Goal: Entertainment & Leisure: Consume media (video, audio)

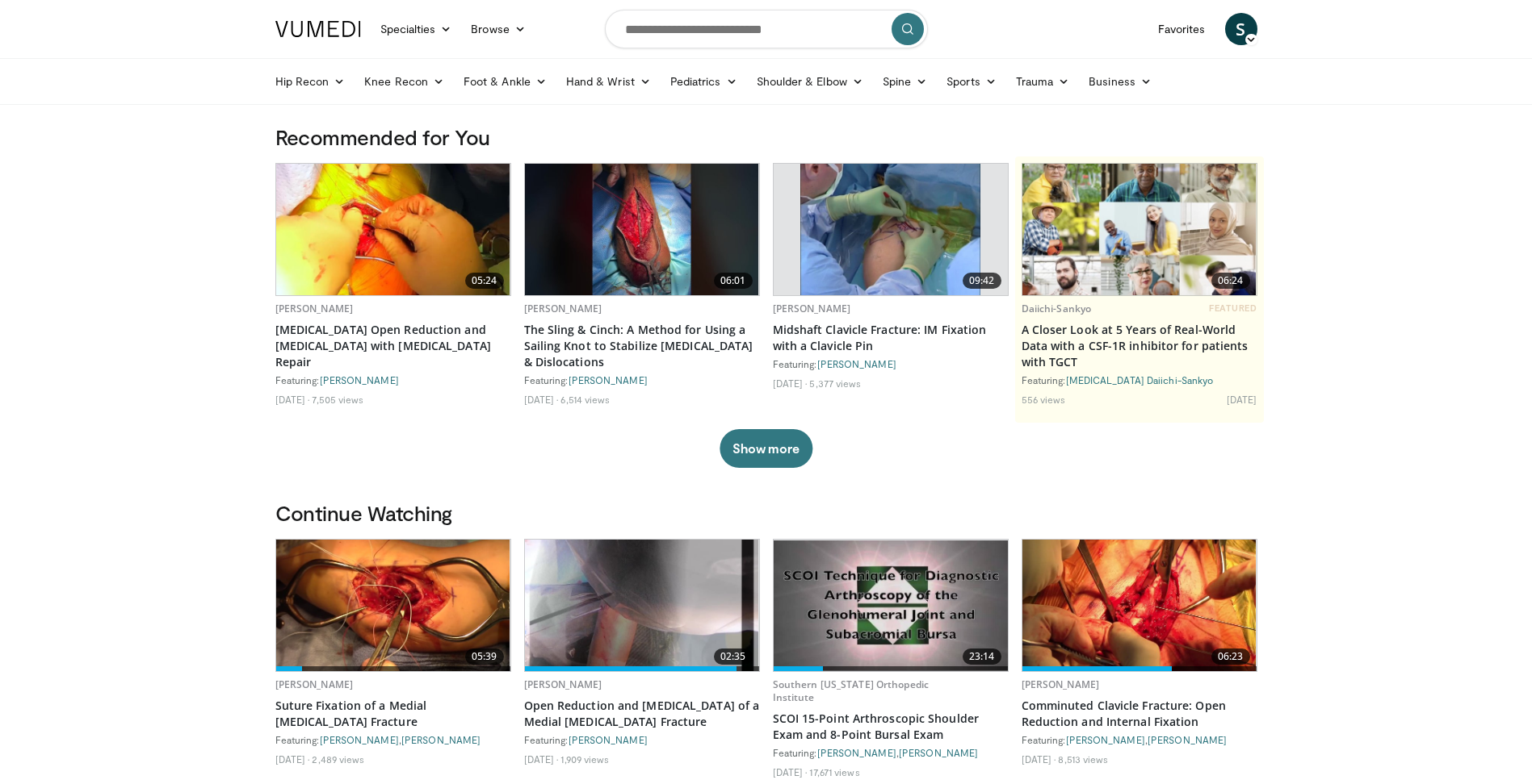
click at [622, 579] on img at bounding box center [642, 605] width 235 height 131
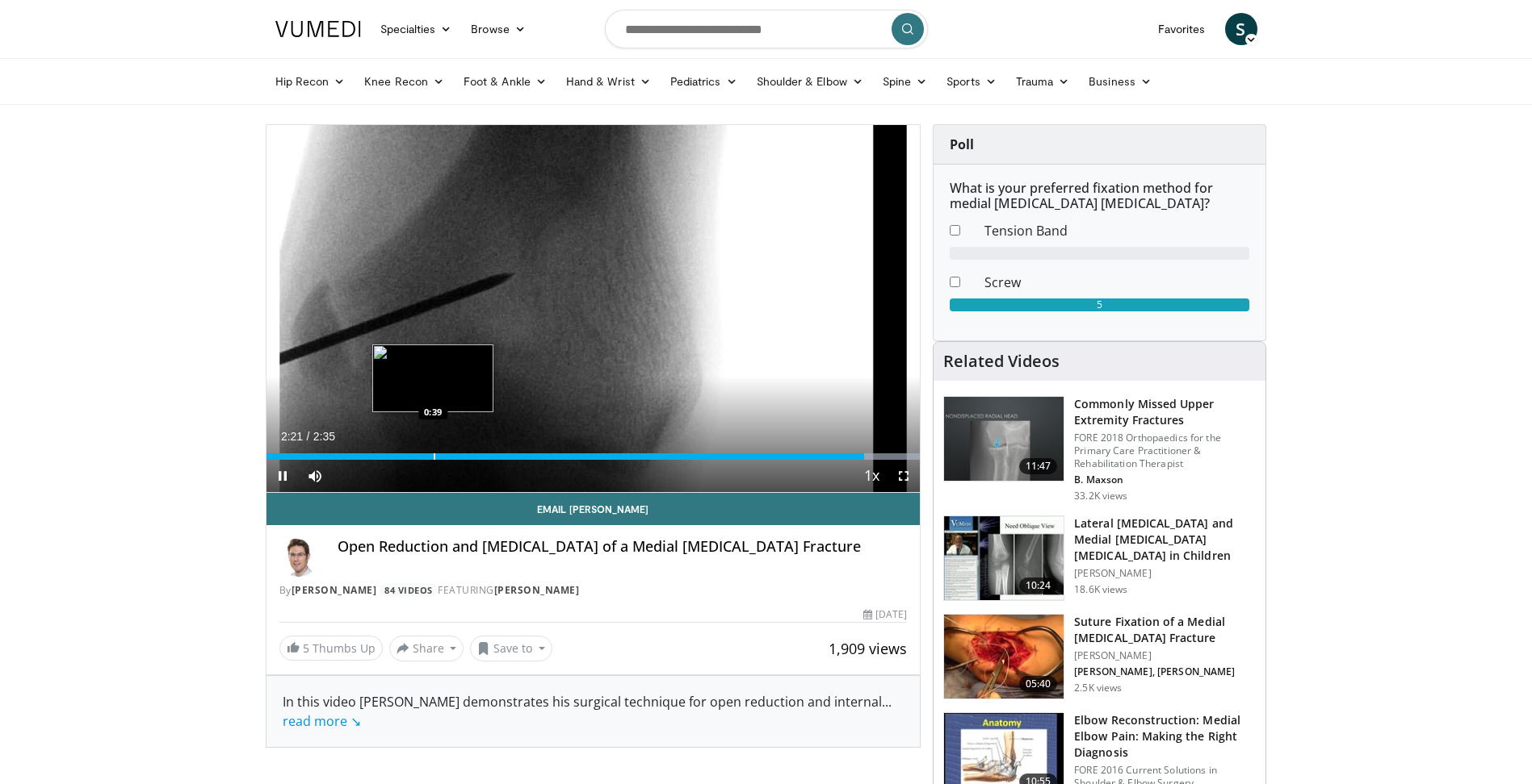
click at [431, 451] on div "Loaded : 100.00% 2:21 0:39" at bounding box center [594, 452] width 654 height 15
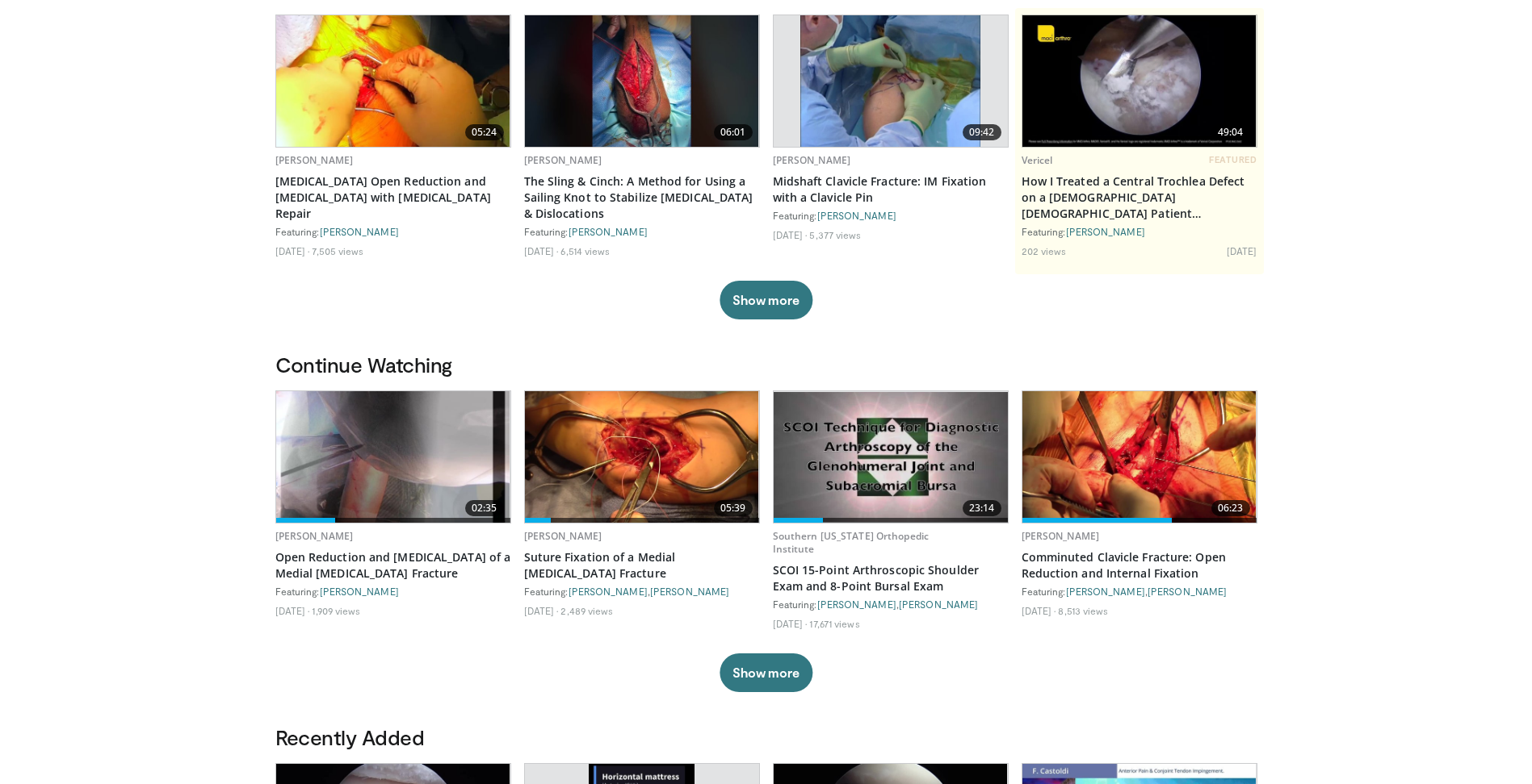
scroll to position [242, 0]
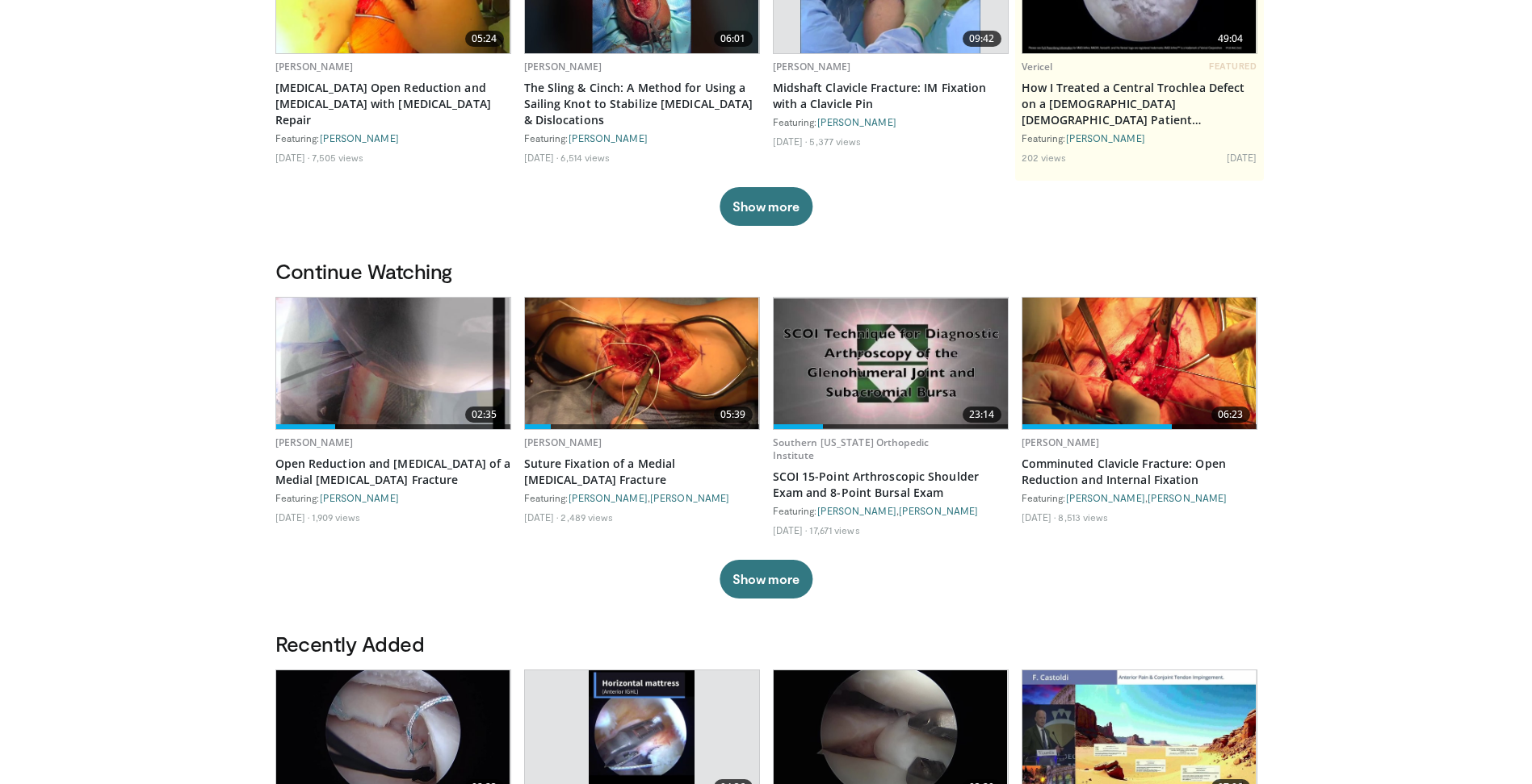
click at [389, 380] on img at bounding box center [394, 364] width 235 height 131
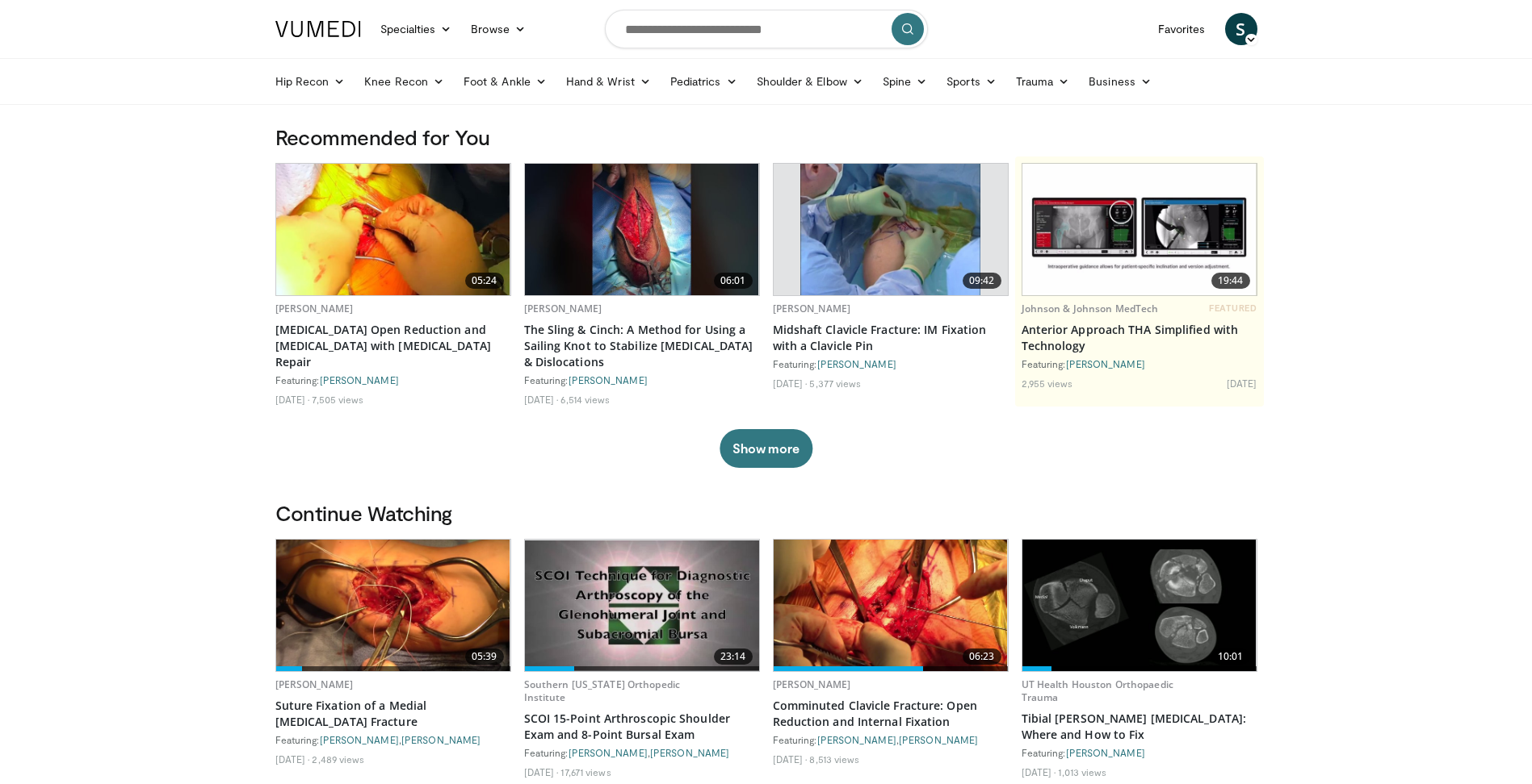
click at [386, 617] on img at bounding box center [394, 605] width 235 height 131
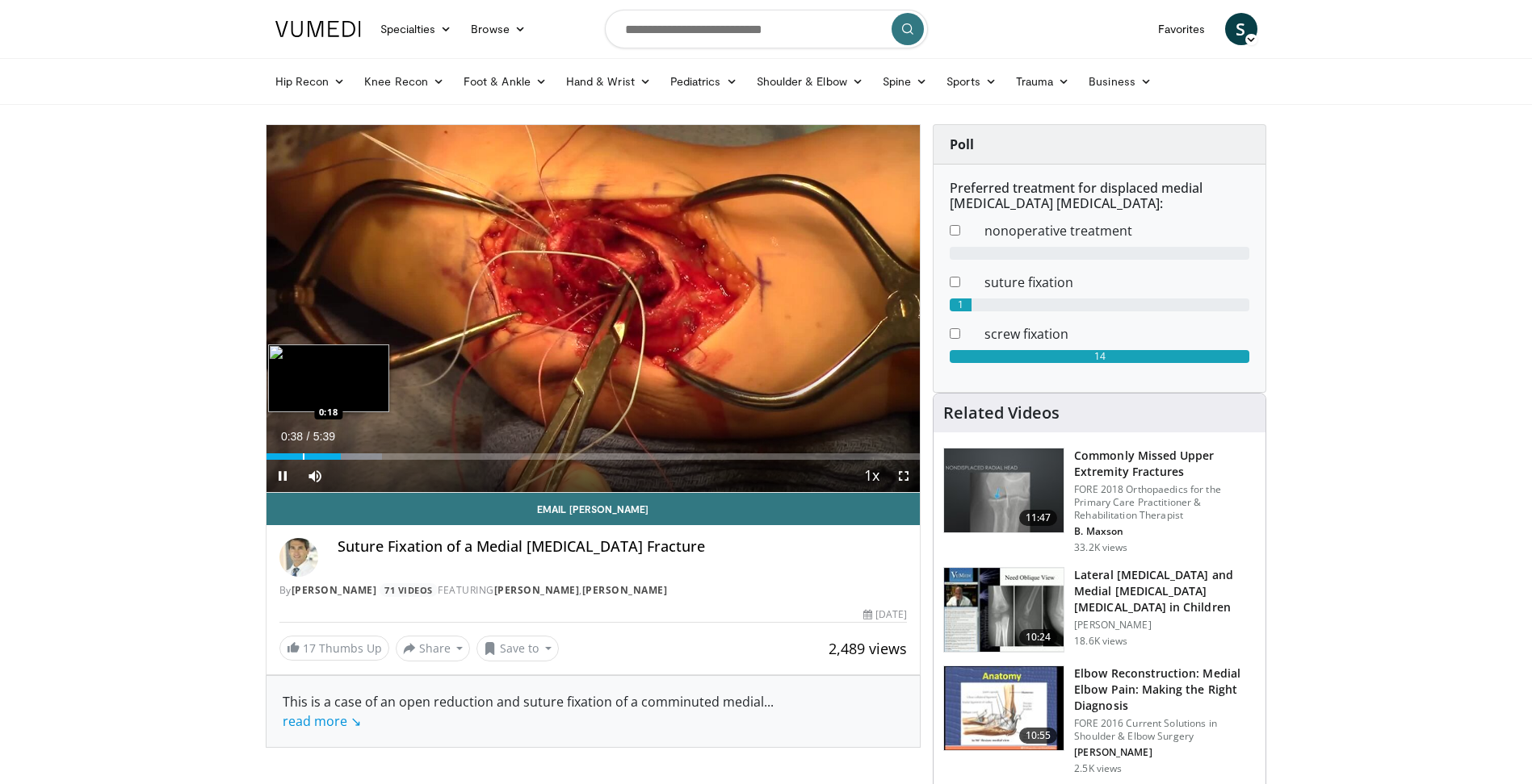
click at [304, 458] on div "Progress Bar" at bounding box center [304, 456] width 2 height 6
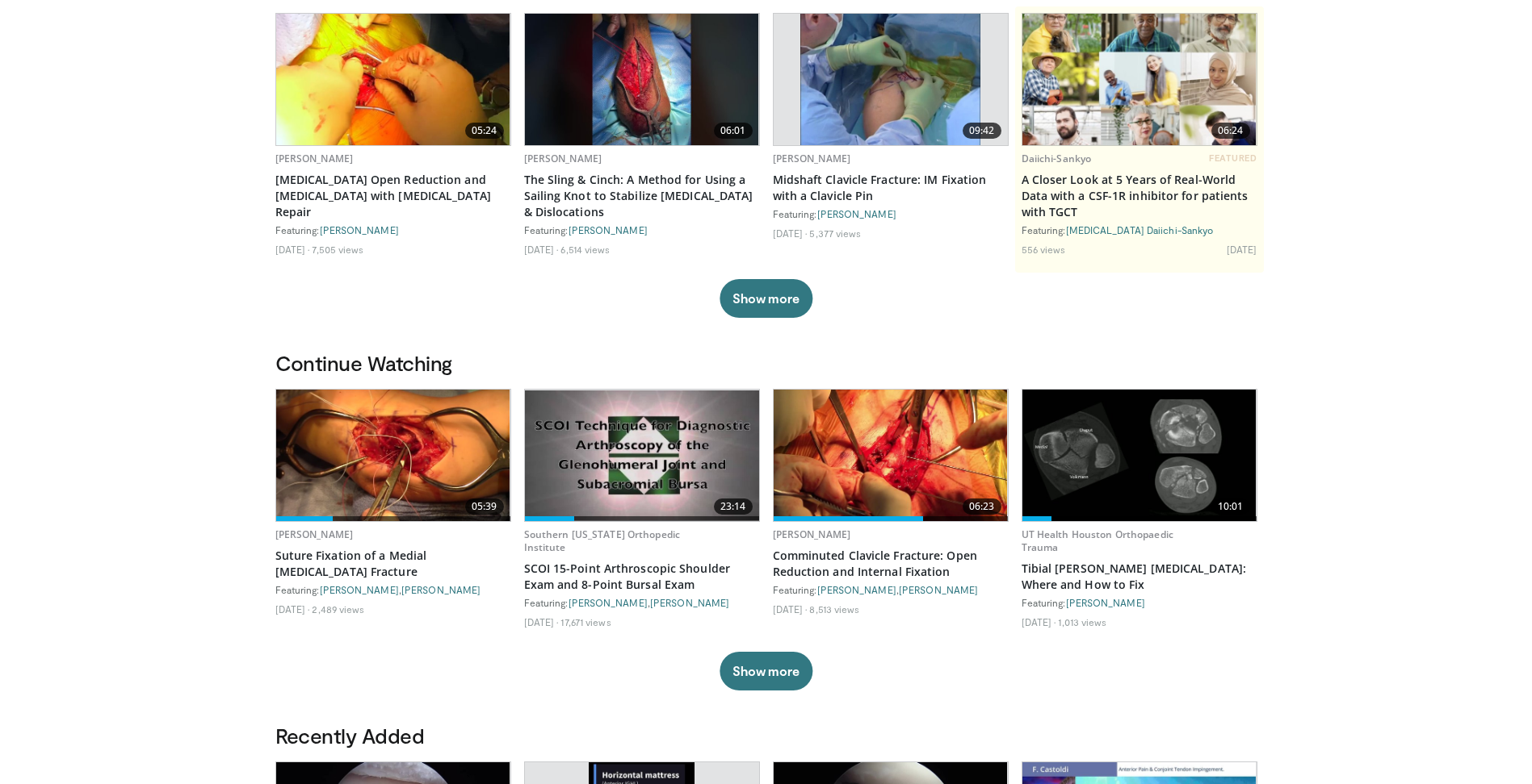
scroll to position [161, 0]
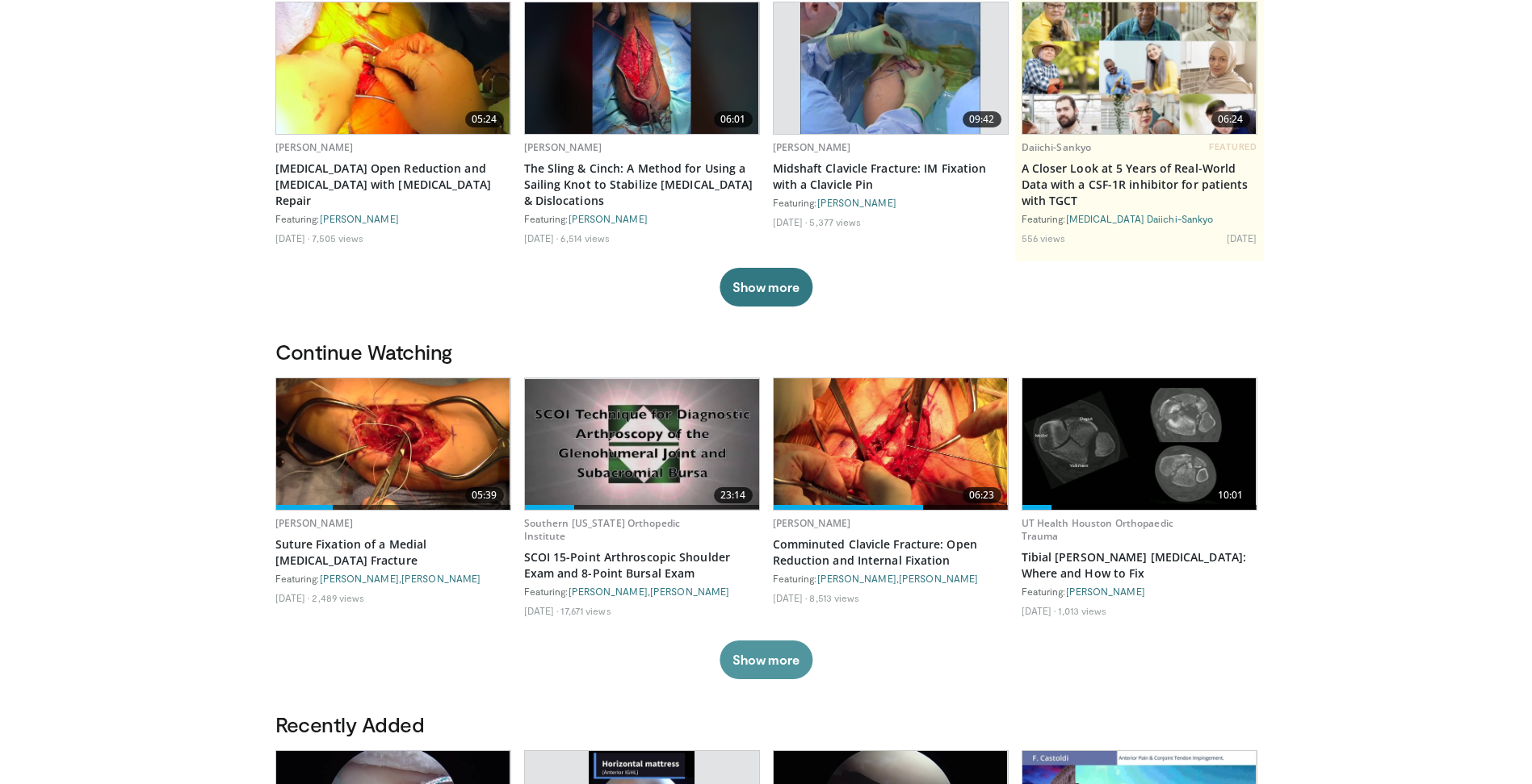
click at [762, 662] on button "Show more" at bounding box center [766, 660] width 92 height 39
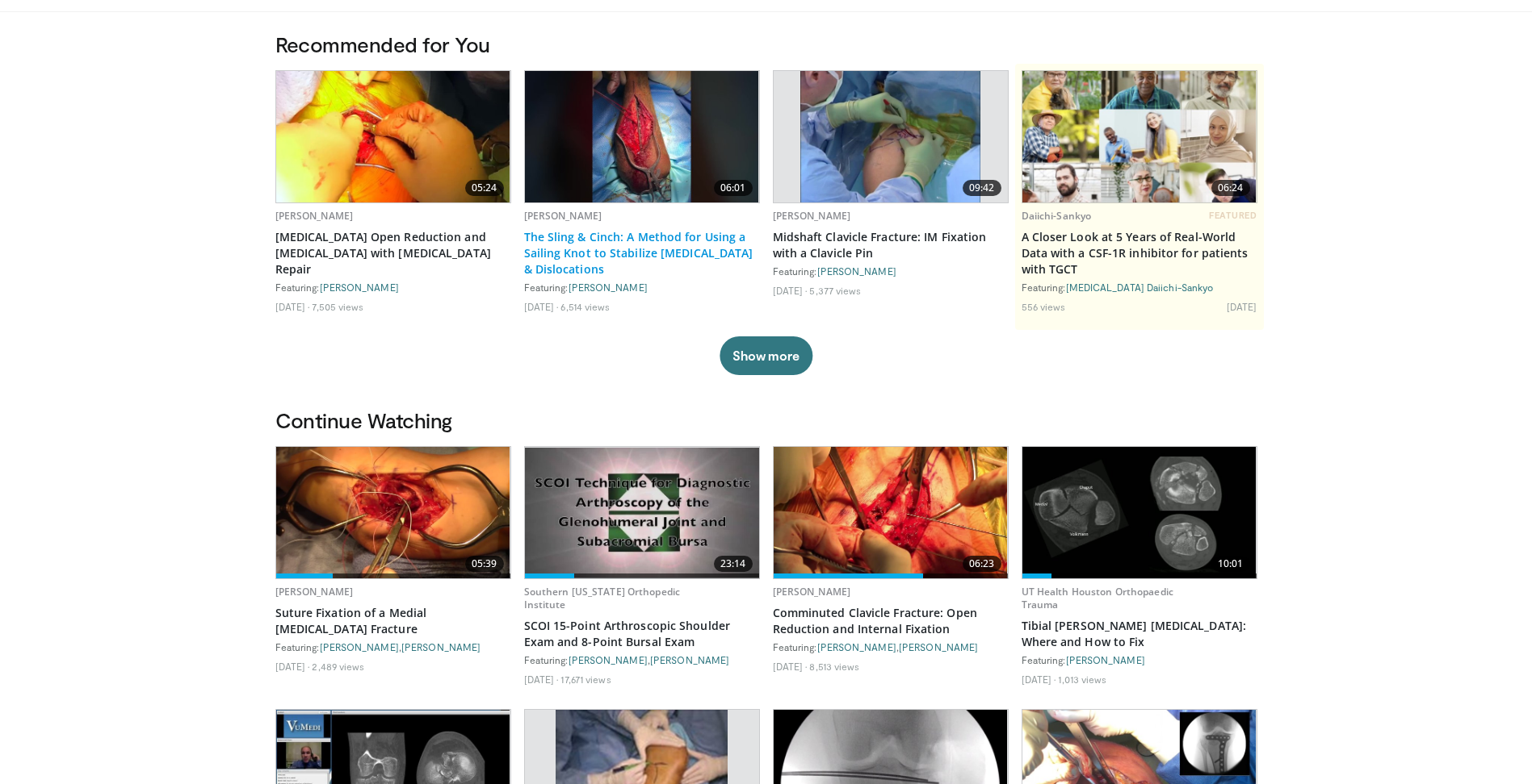
scroll to position [0, 0]
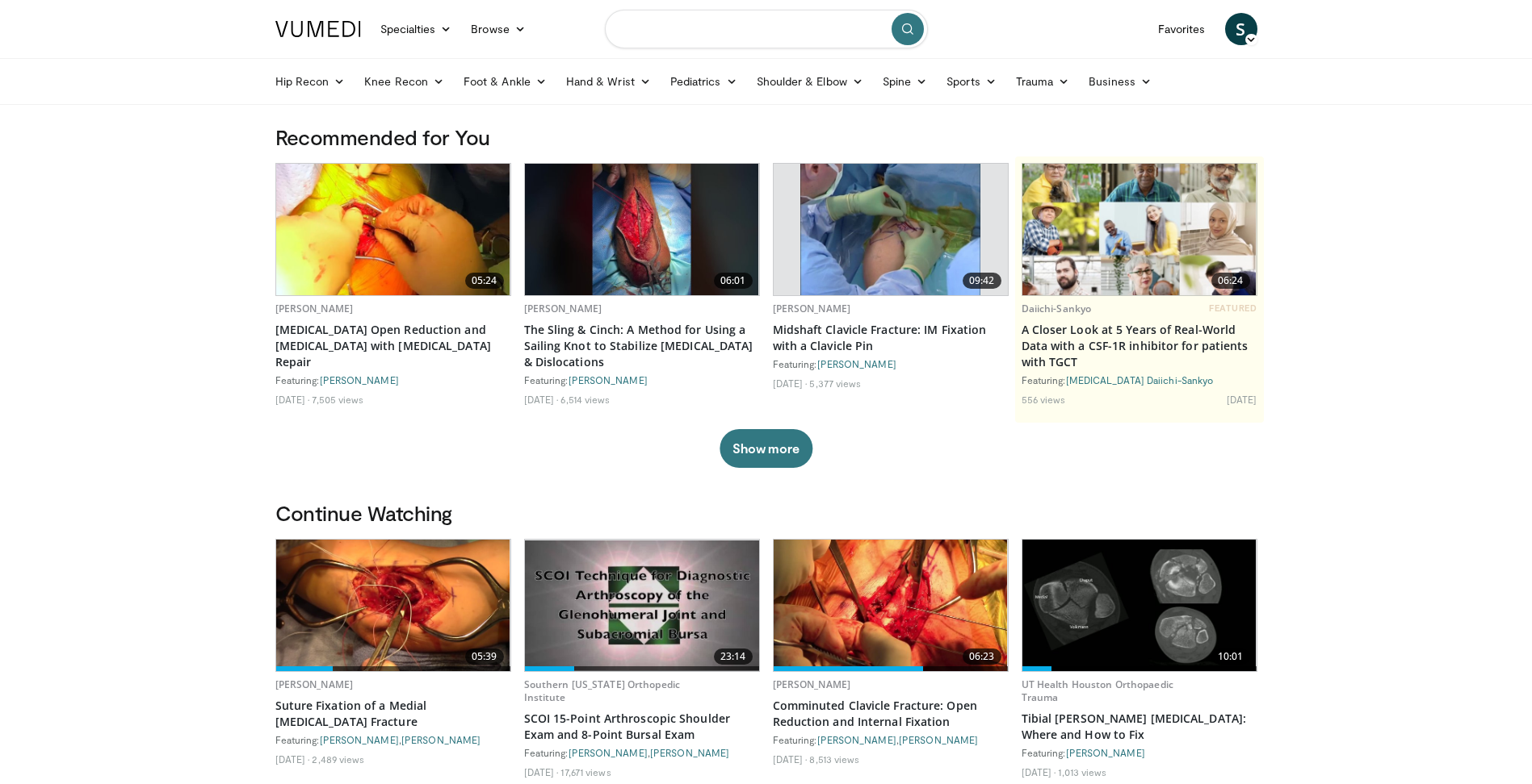
click at [693, 39] on input "Search topics, interventions" at bounding box center [766, 29] width 323 height 39
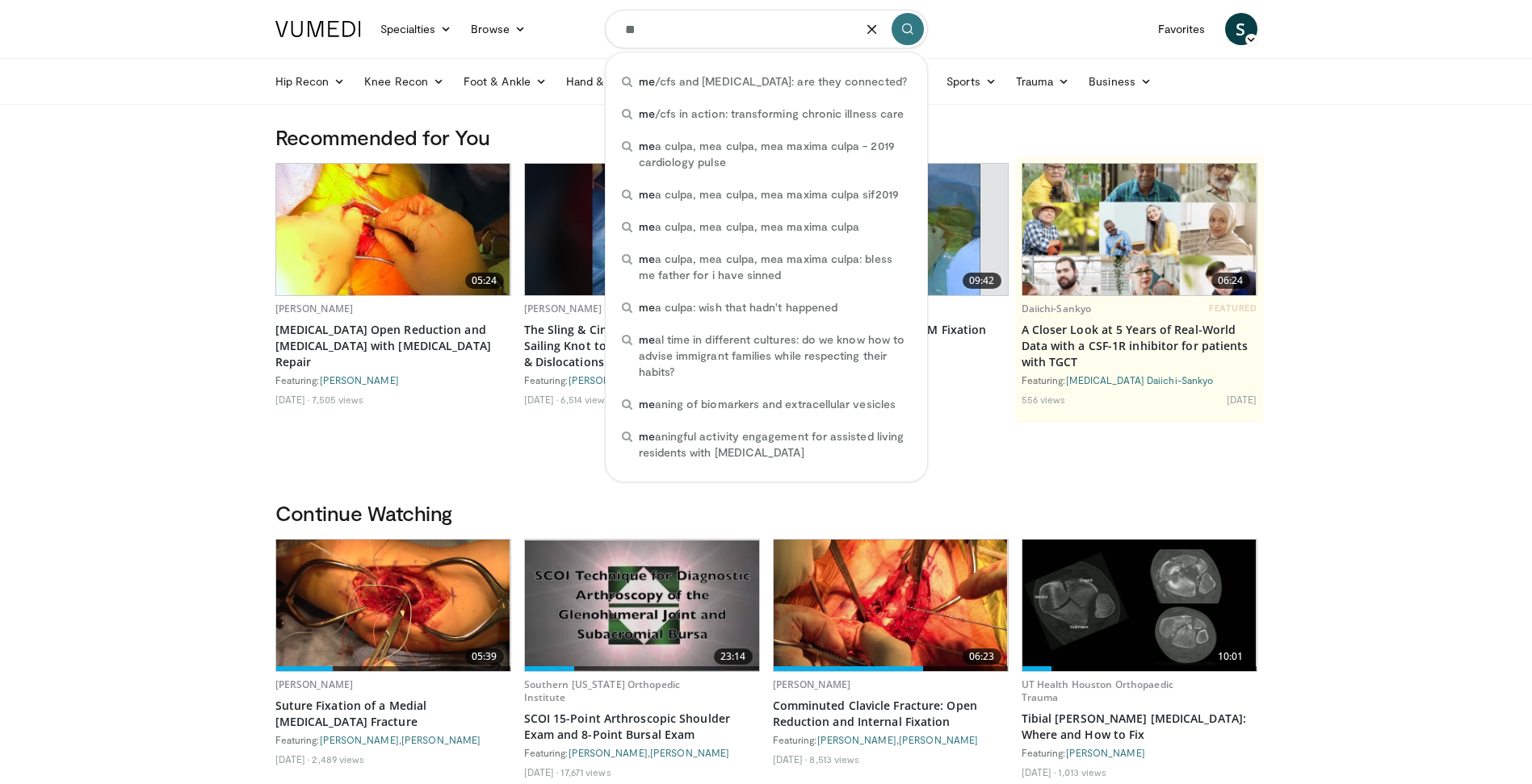
type input "*"
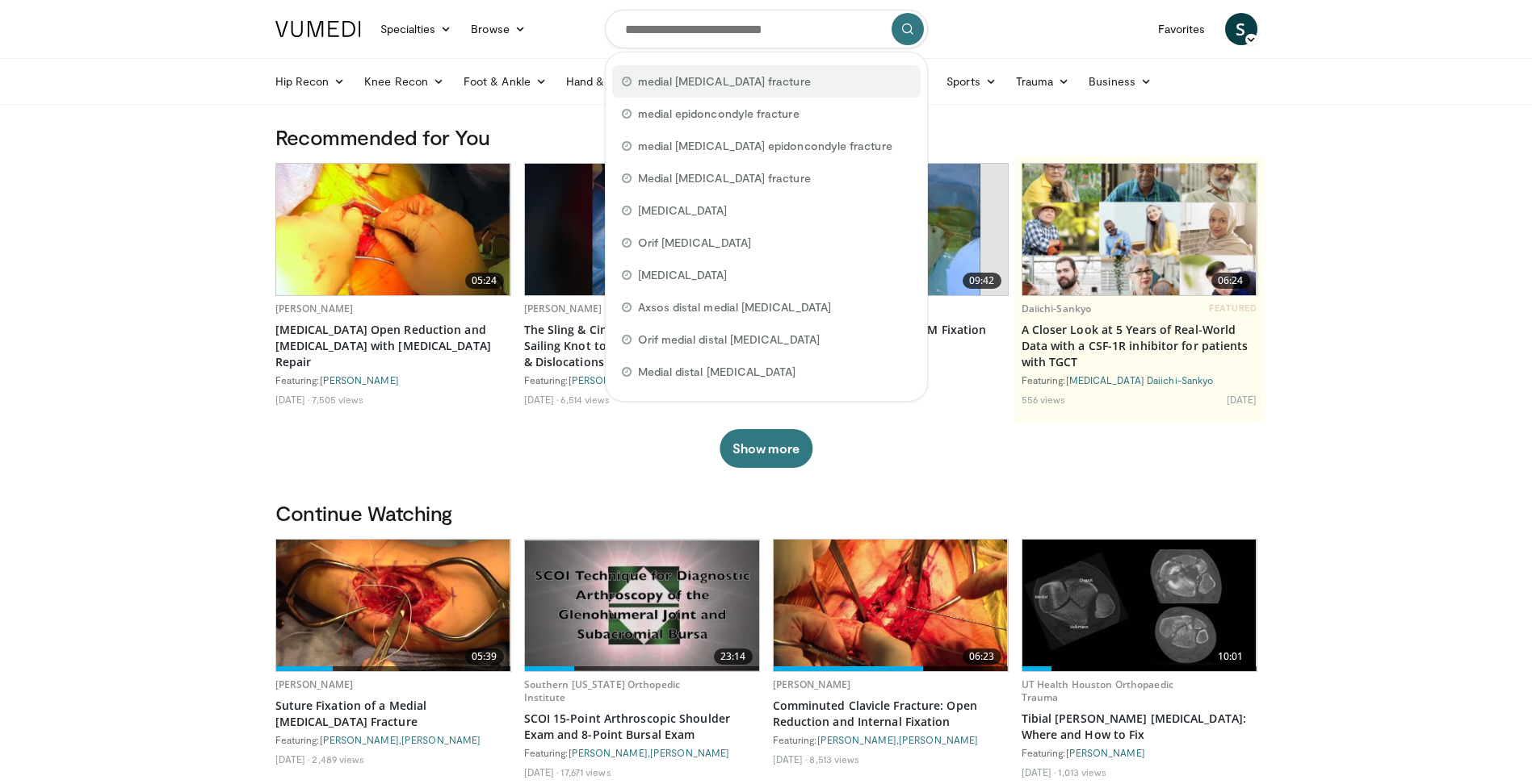
click at [725, 75] on span "medial [MEDICAL_DATA] fracture" at bounding box center [725, 81] width 173 height 16
type input "**********"
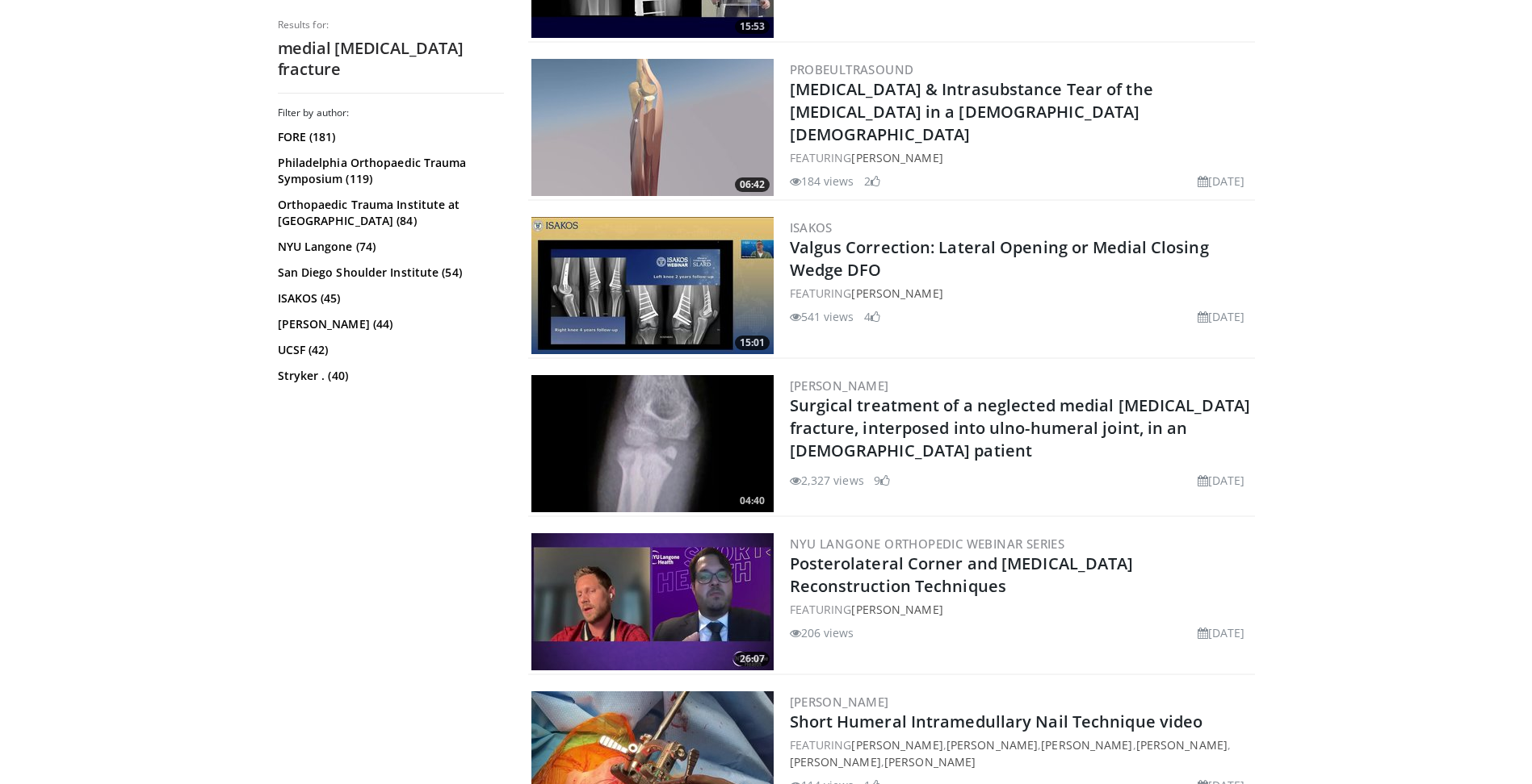
scroll to position [2422, 0]
